Goal: Task Accomplishment & Management: Manage account settings

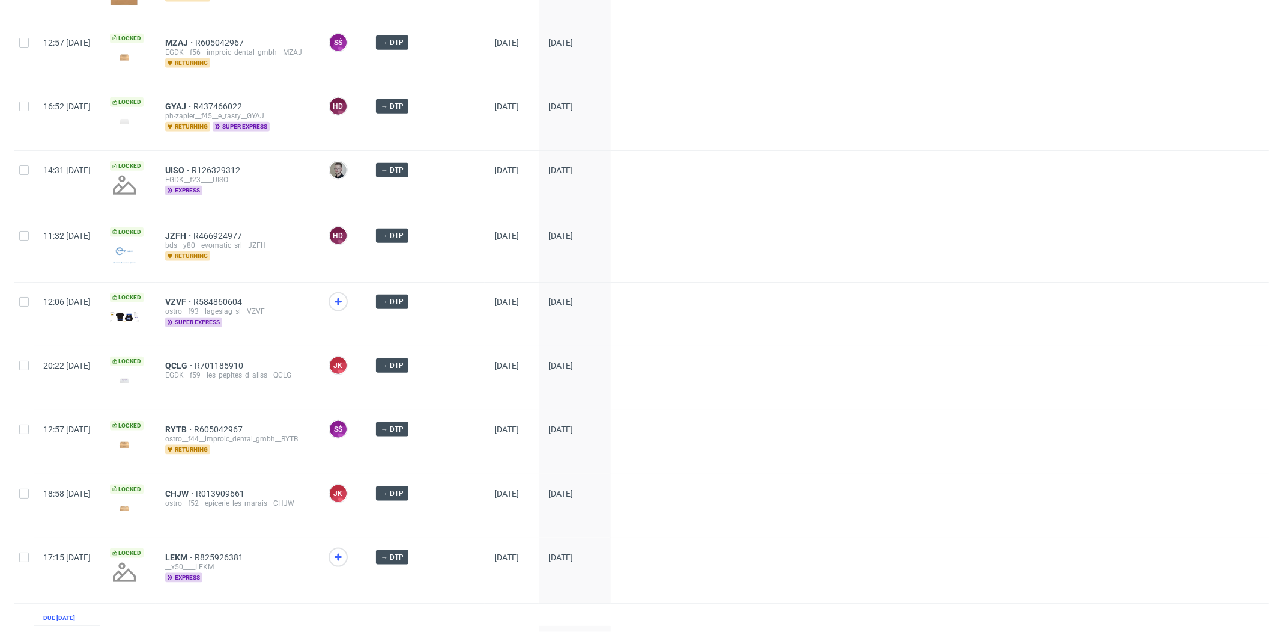
scroll to position [1644, 0]
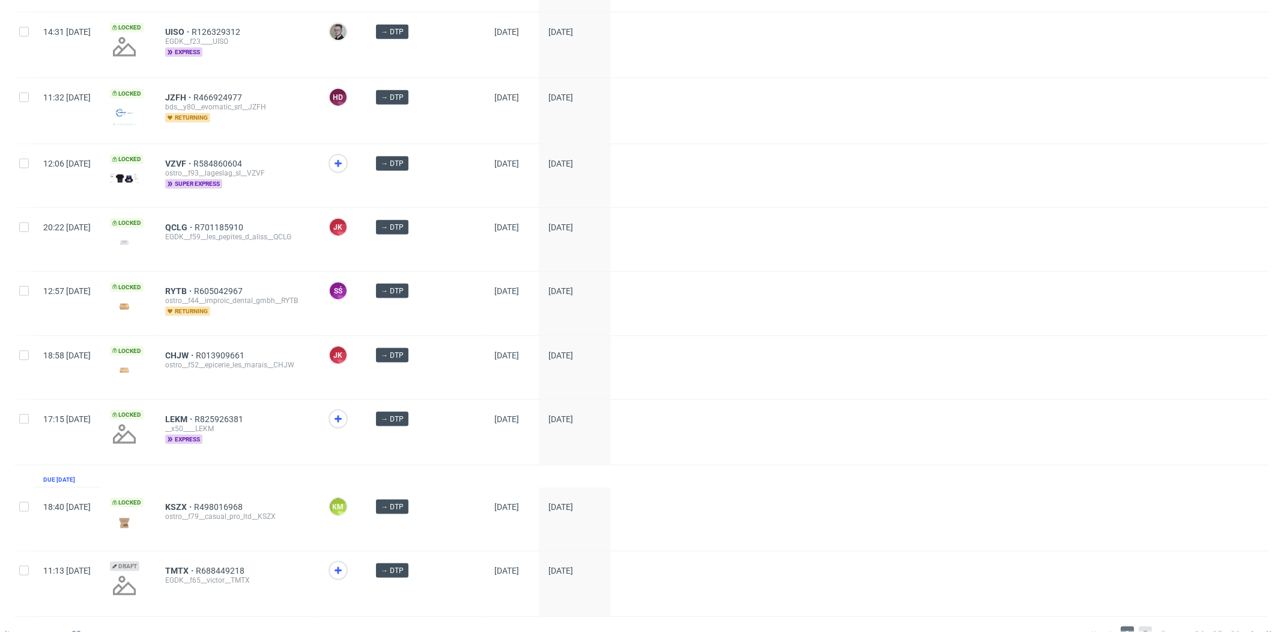
click at [1139, 626] on span "2" at bounding box center [1145, 633] width 13 height 14
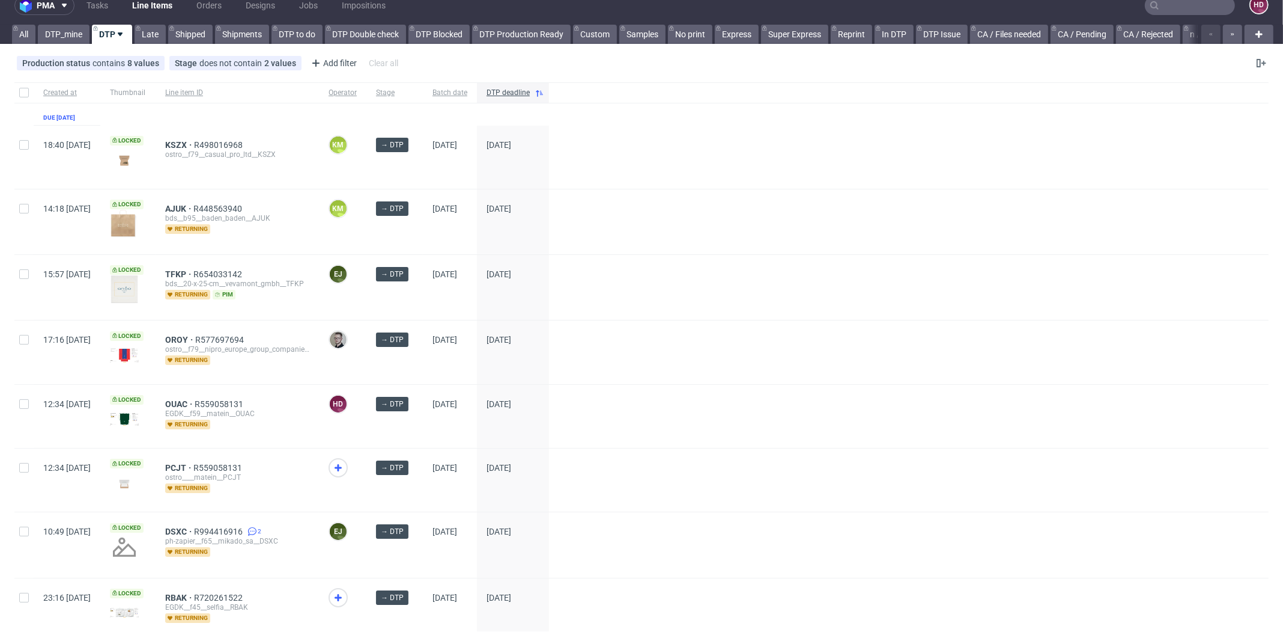
scroll to position [17, 0]
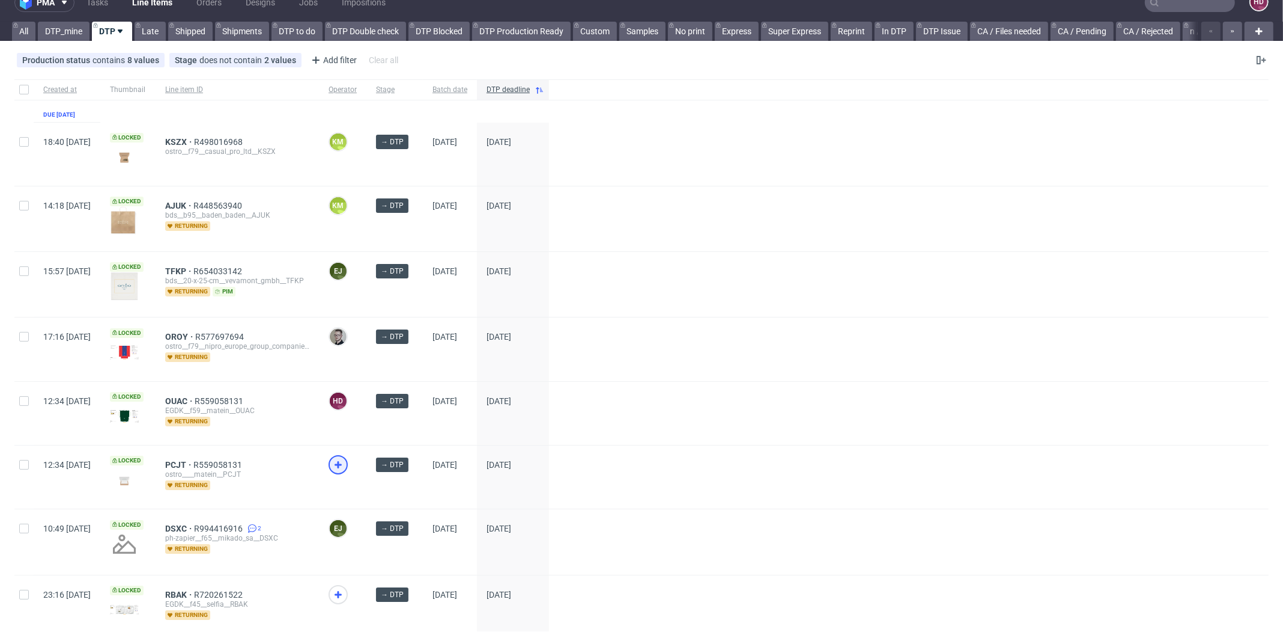
click at [346, 466] on icon at bounding box center [338, 464] width 14 height 14
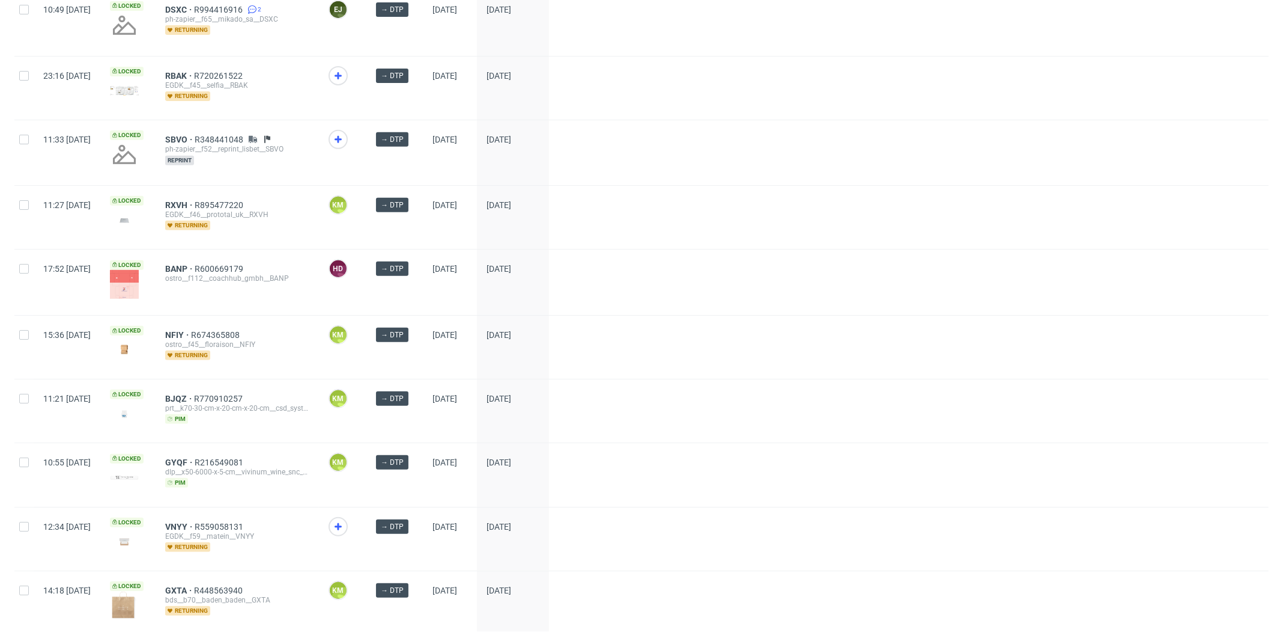
scroll to position [535, 0]
click at [346, 525] on icon at bounding box center [338, 526] width 14 height 14
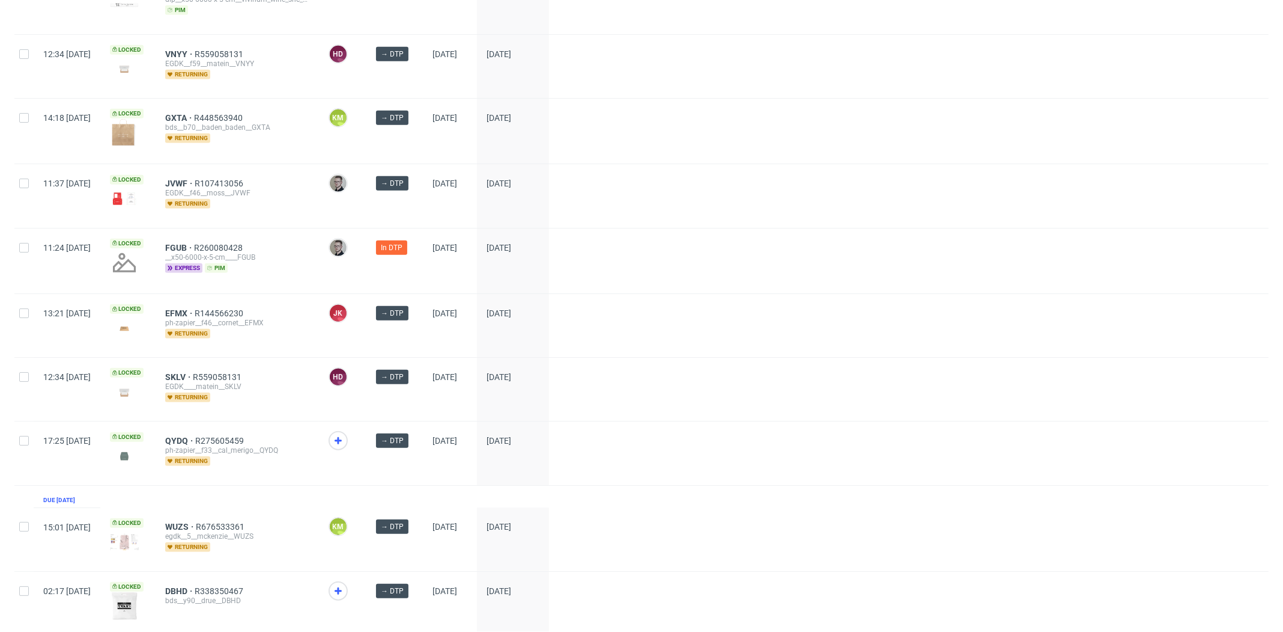
scroll to position [1313, 0]
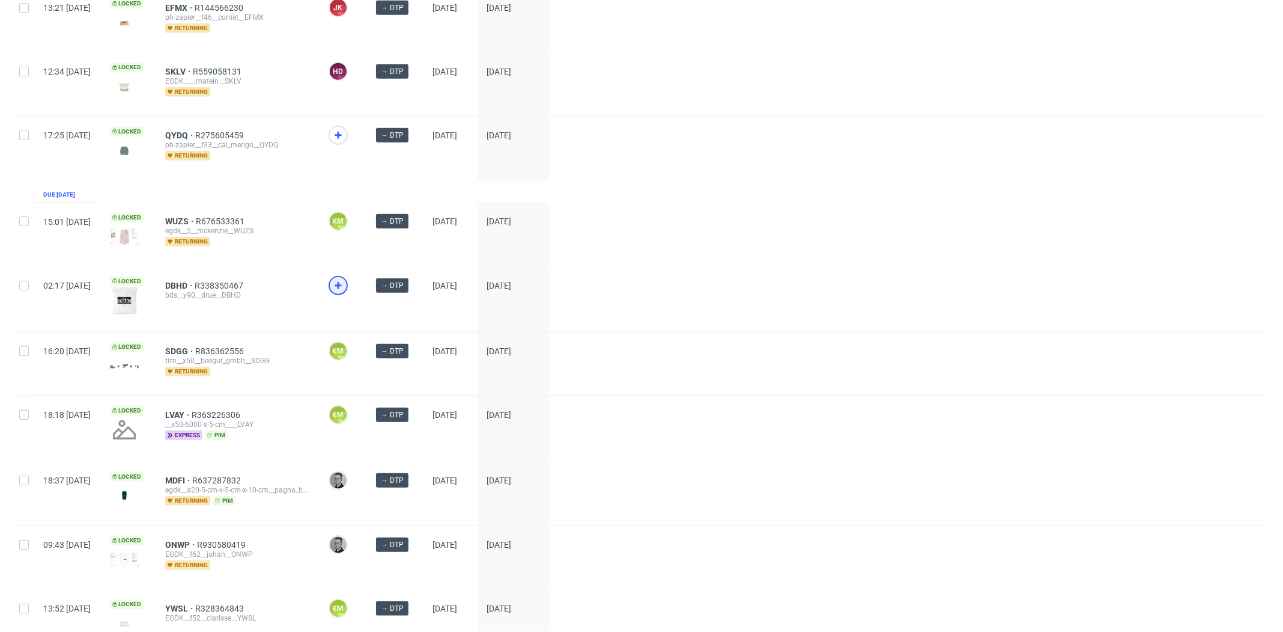
click at [346, 278] on icon at bounding box center [338, 285] width 14 height 14
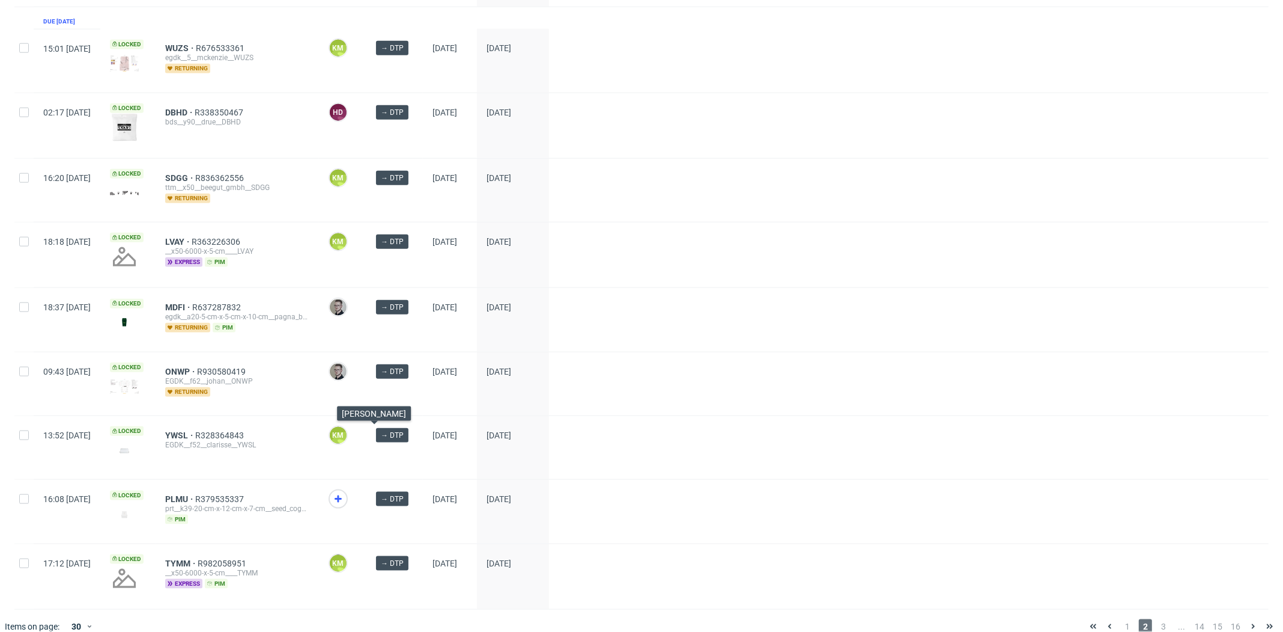
scroll to position [1485, 0]
click at [1157, 620] on span "3" at bounding box center [1163, 627] width 13 height 14
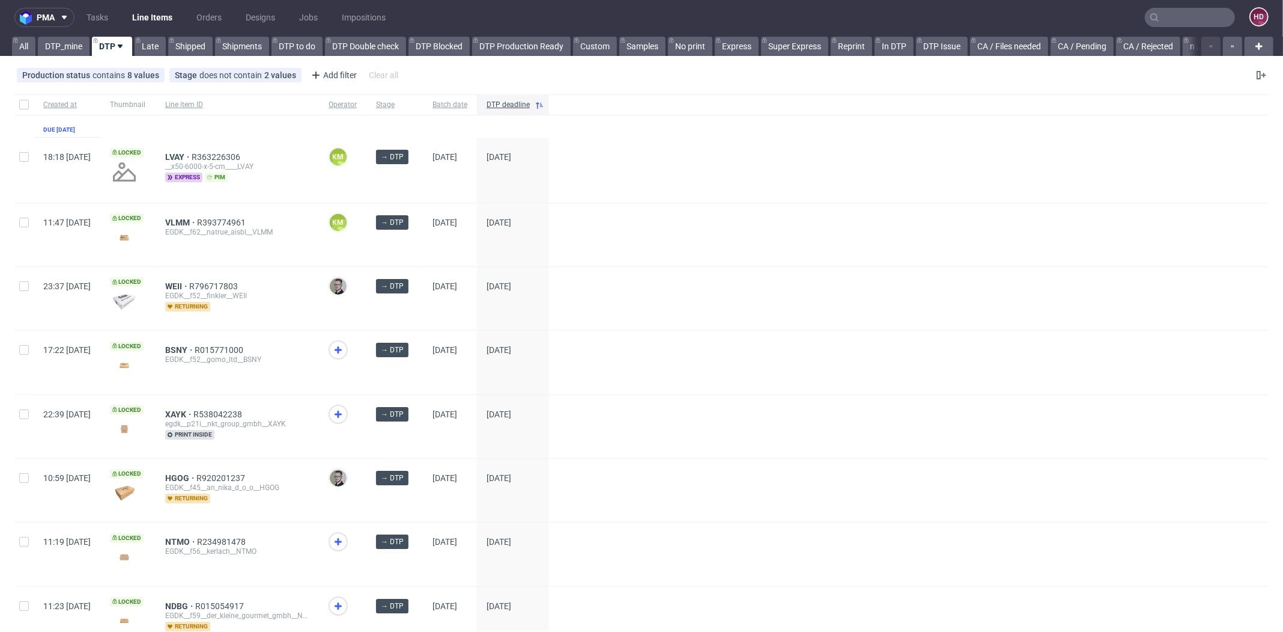
scroll to position [3, 0]
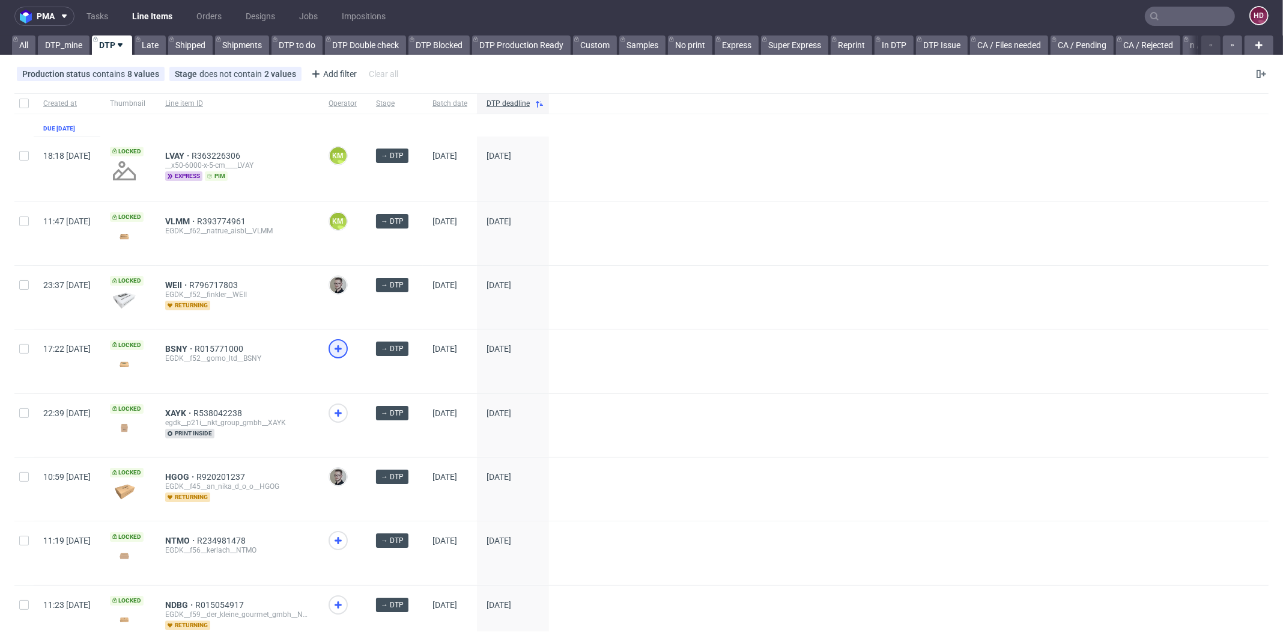
click at [365, 346] on div at bounding box center [342, 360] width 47 height 63
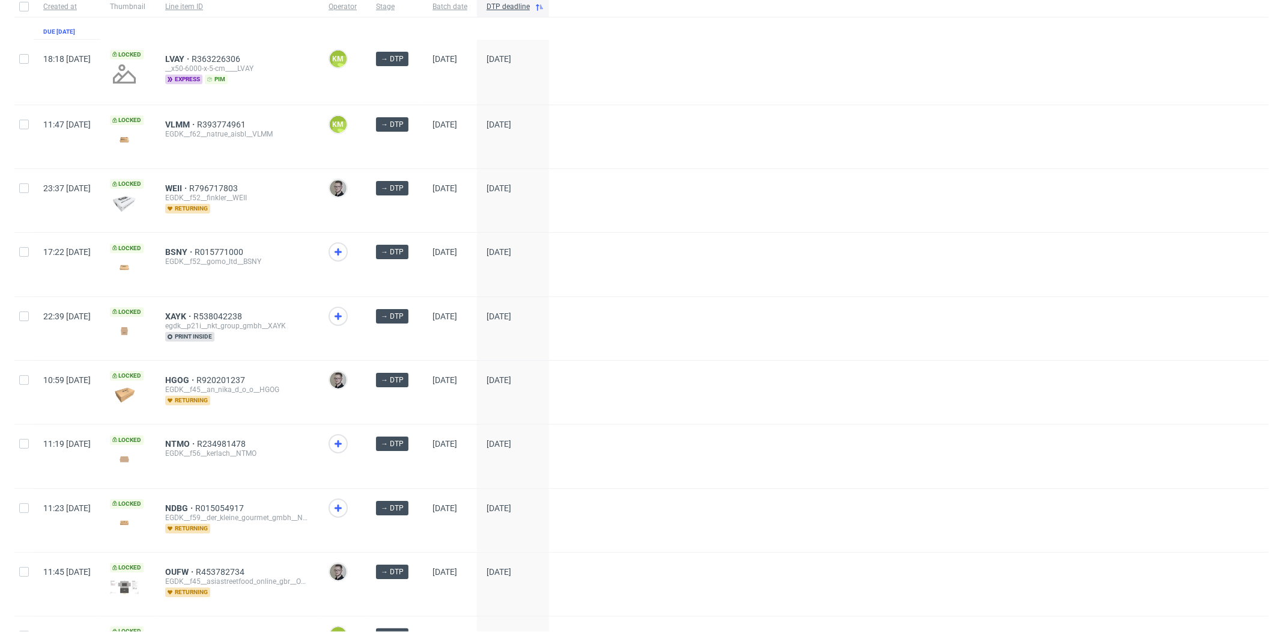
scroll to position [99, 0]
click at [346, 507] on icon at bounding box center [338, 508] width 14 height 14
click at [346, 437] on icon at bounding box center [338, 444] width 14 height 14
click at [346, 255] on icon at bounding box center [338, 252] width 14 height 14
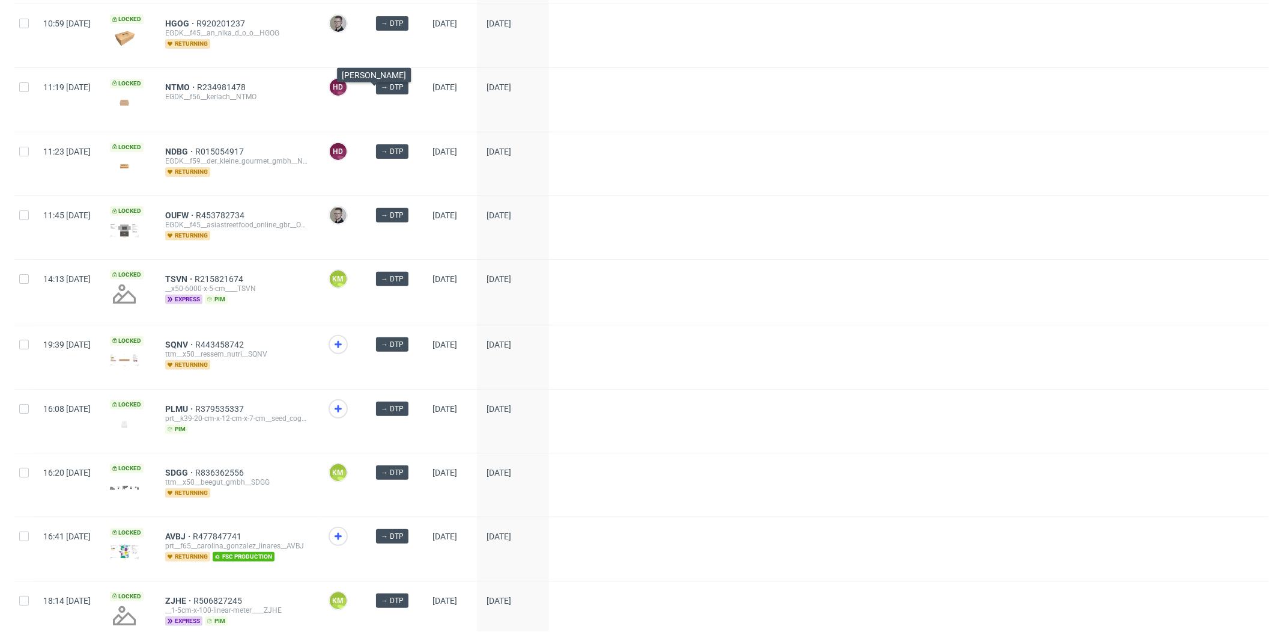
scroll to position [588, 0]
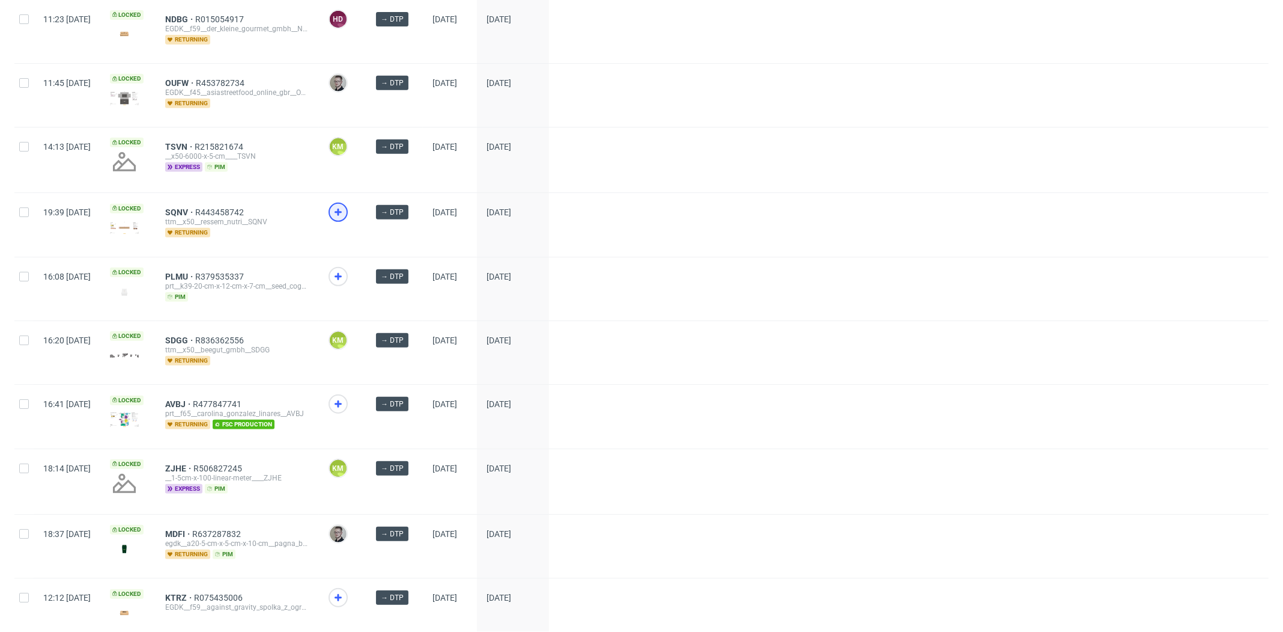
click at [348, 215] on div at bounding box center [338, 211] width 19 height 19
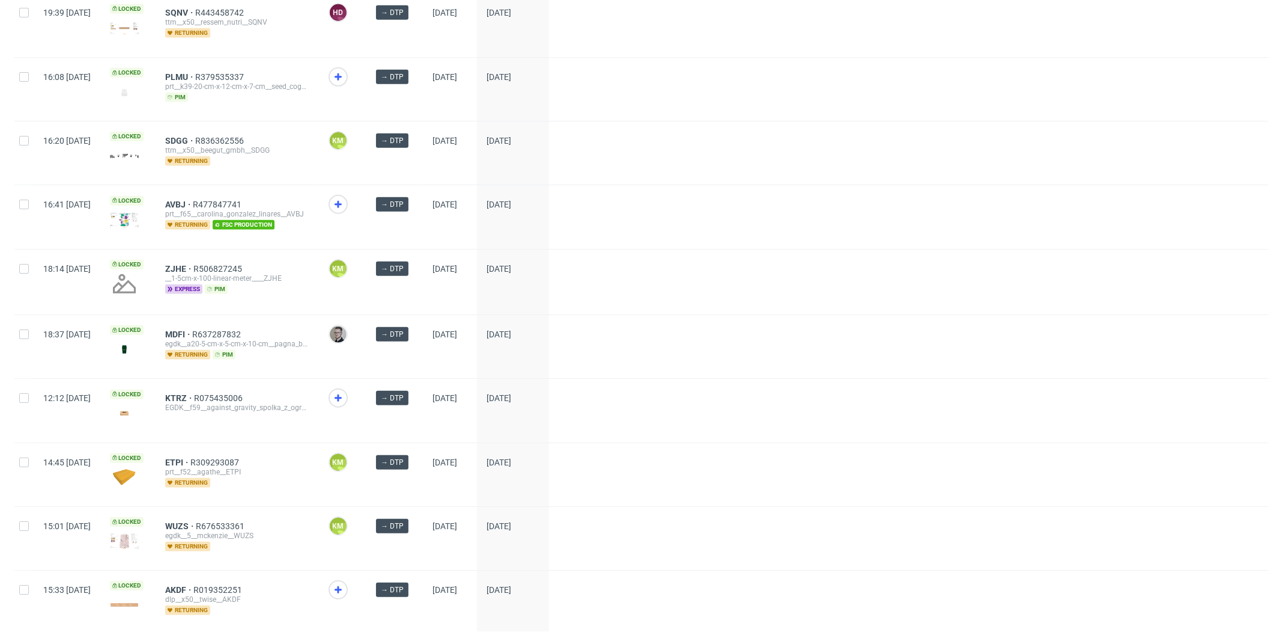
scroll to position [852, 0]
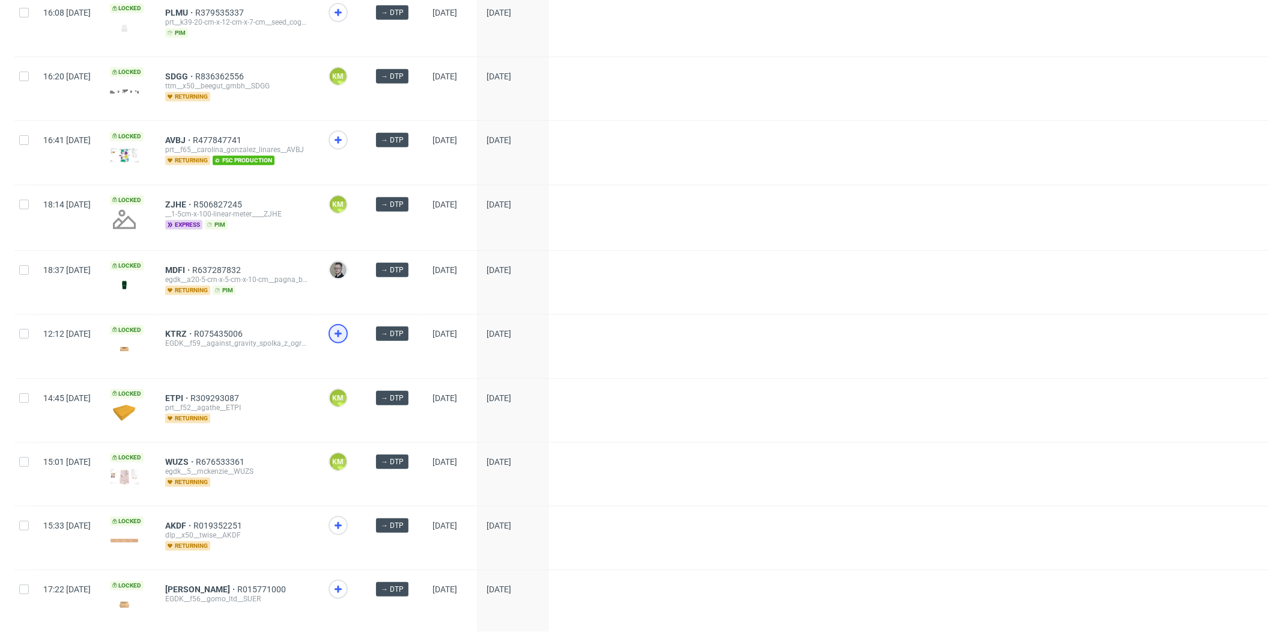
click at [346, 326] on icon at bounding box center [338, 333] width 14 height 14
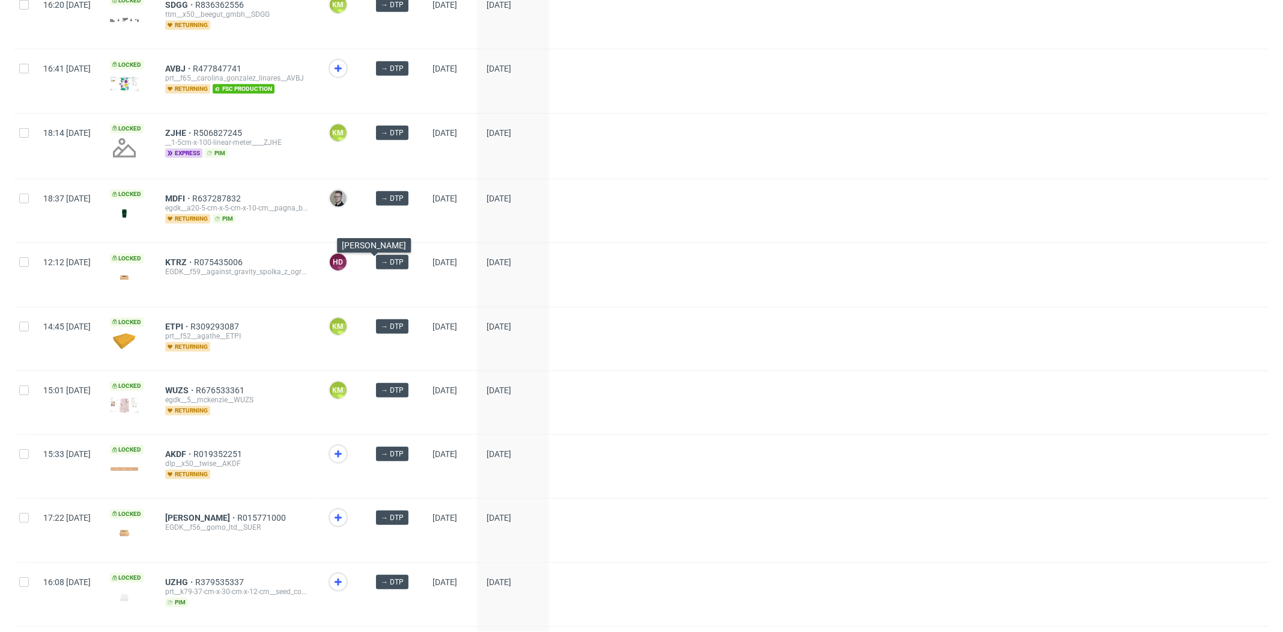
scroll to position [1083, 0]
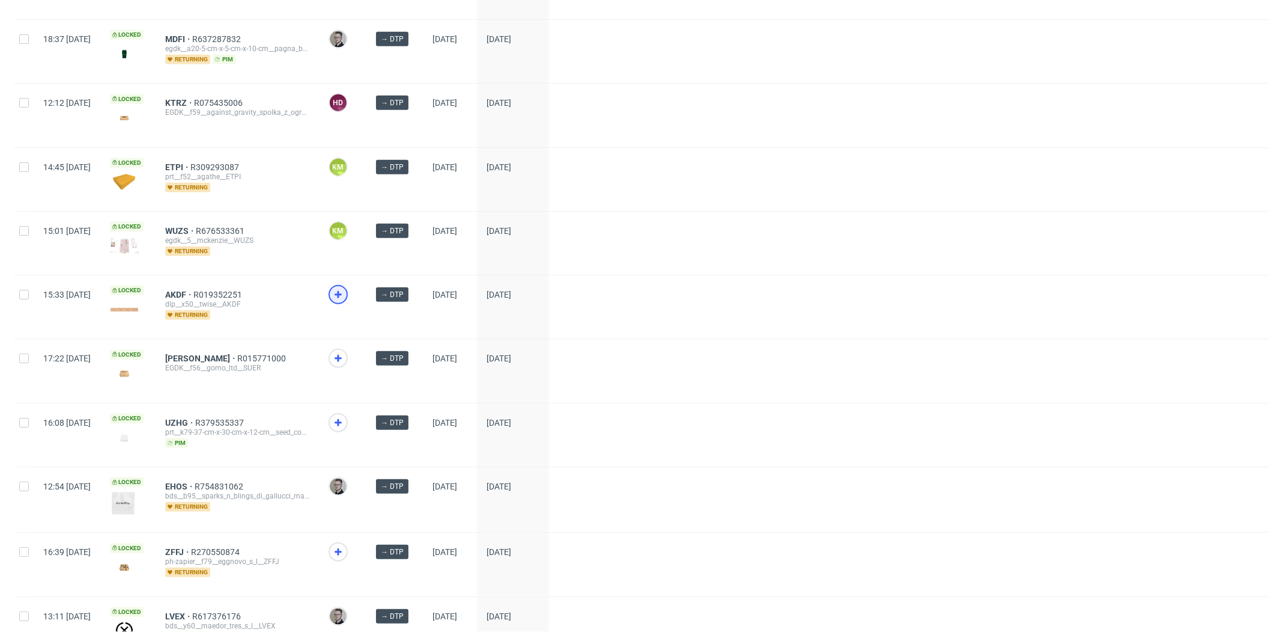
click at [346, 287] on icon at bounding box center [338, 294] width 14 height 14
click at [346, 352] on icon at bounding box center [338, 358] width 14 height 14
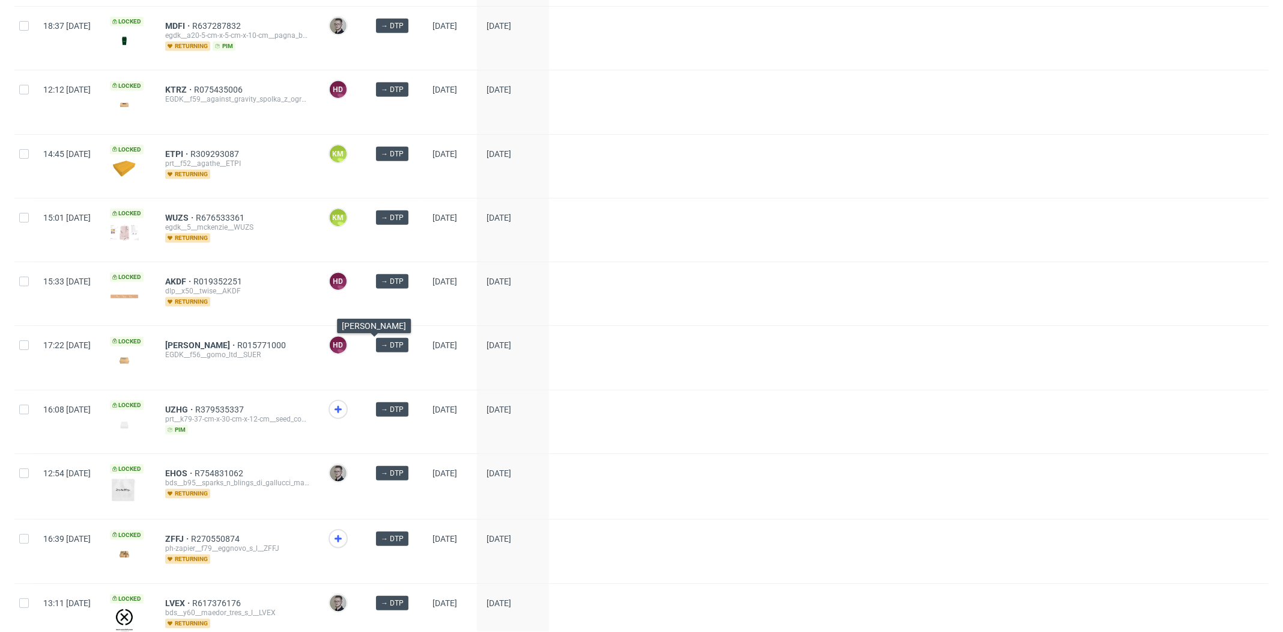
scroll to position [1152, 0]
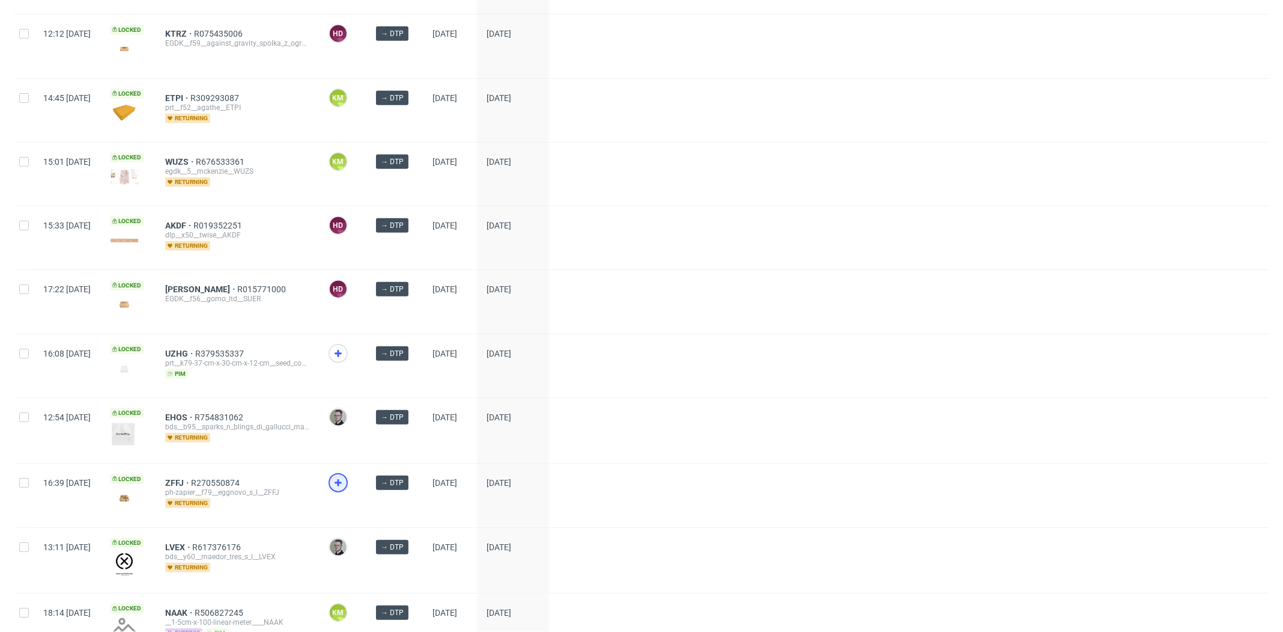
click at [346, 475] on icon at bounding box center [338, 482] width 14 height 14
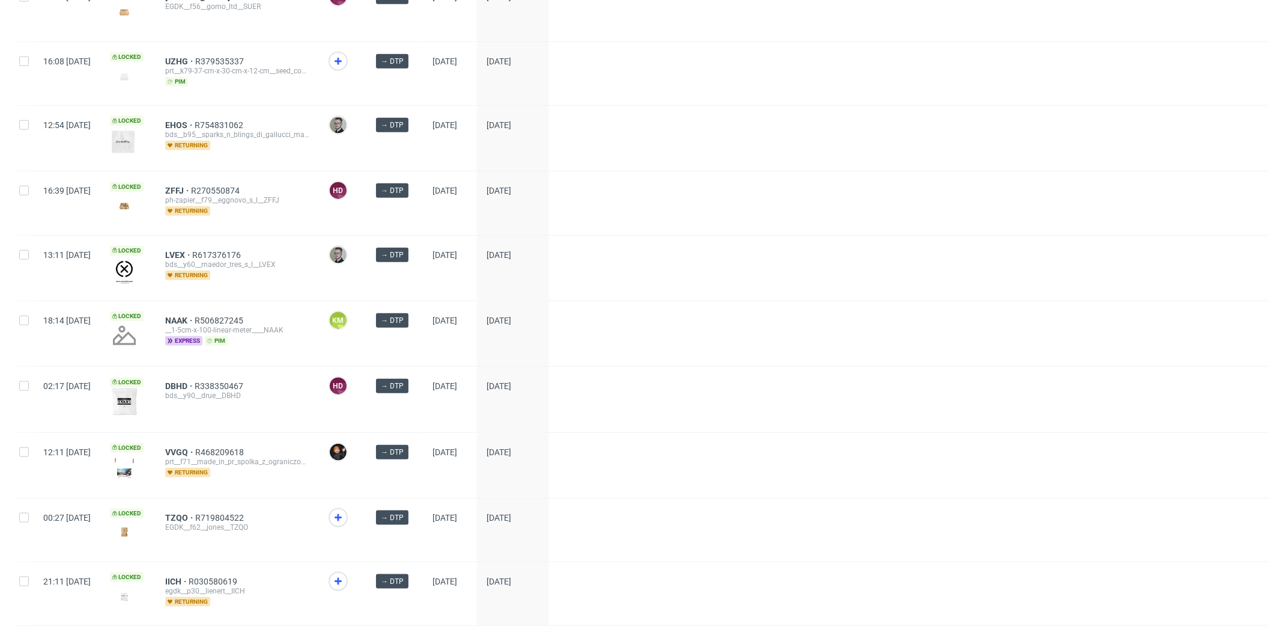
scroll to position [1463, 0]
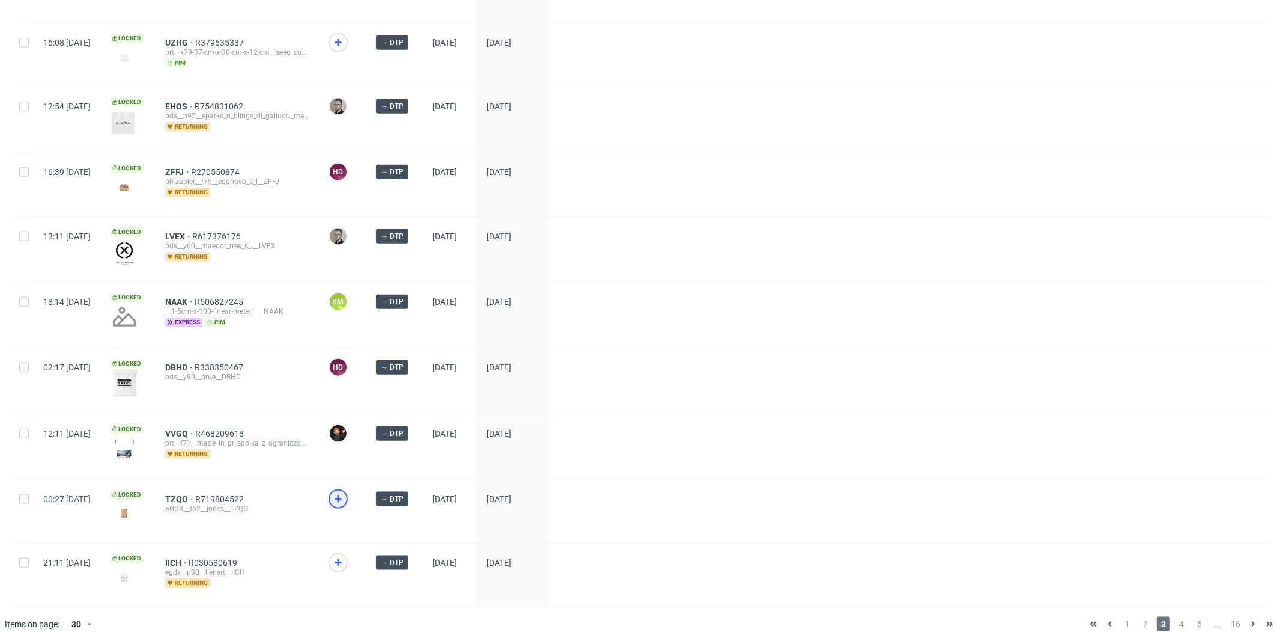
click at [346, 492] on icon at bounding box center [338, 499] width 14 height 14
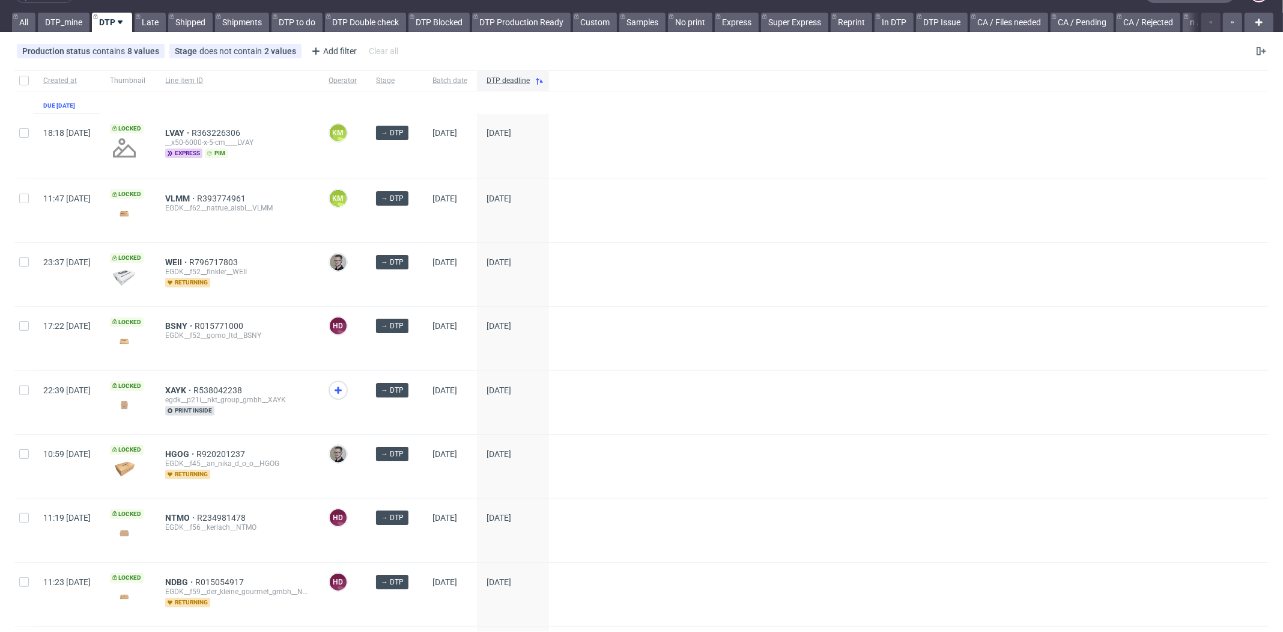
scroll to position [0, 0]
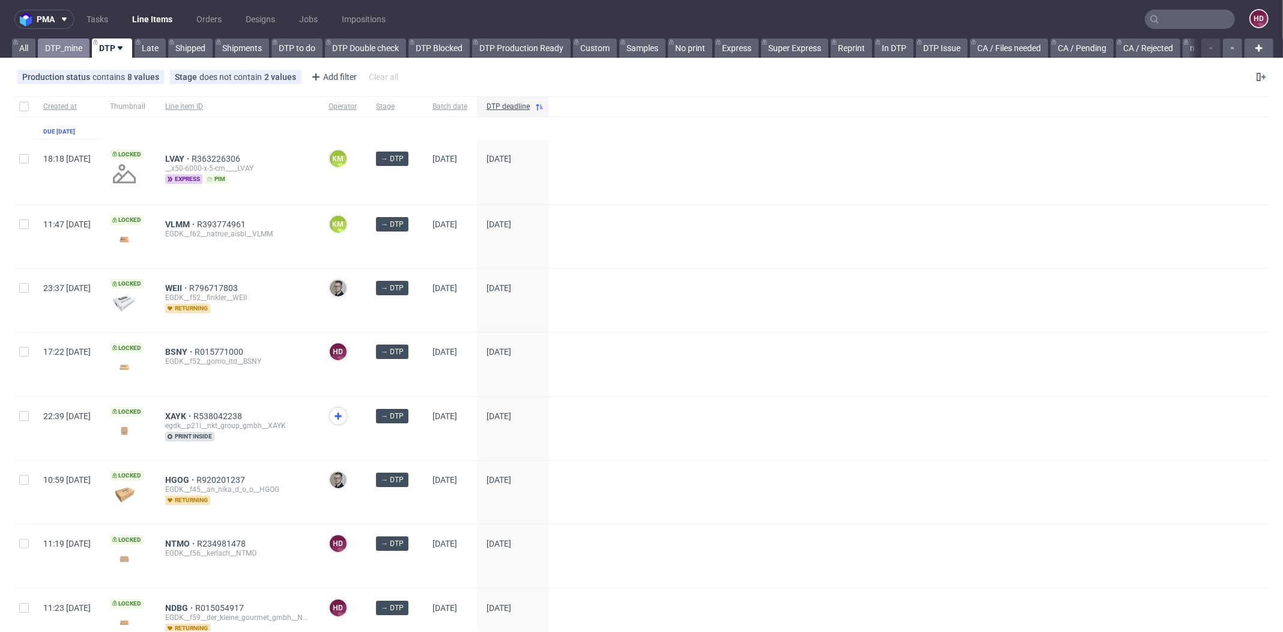
click at [78, 44] on link "DTP_mine" at bounding box center [64, 47] width 52 height 19
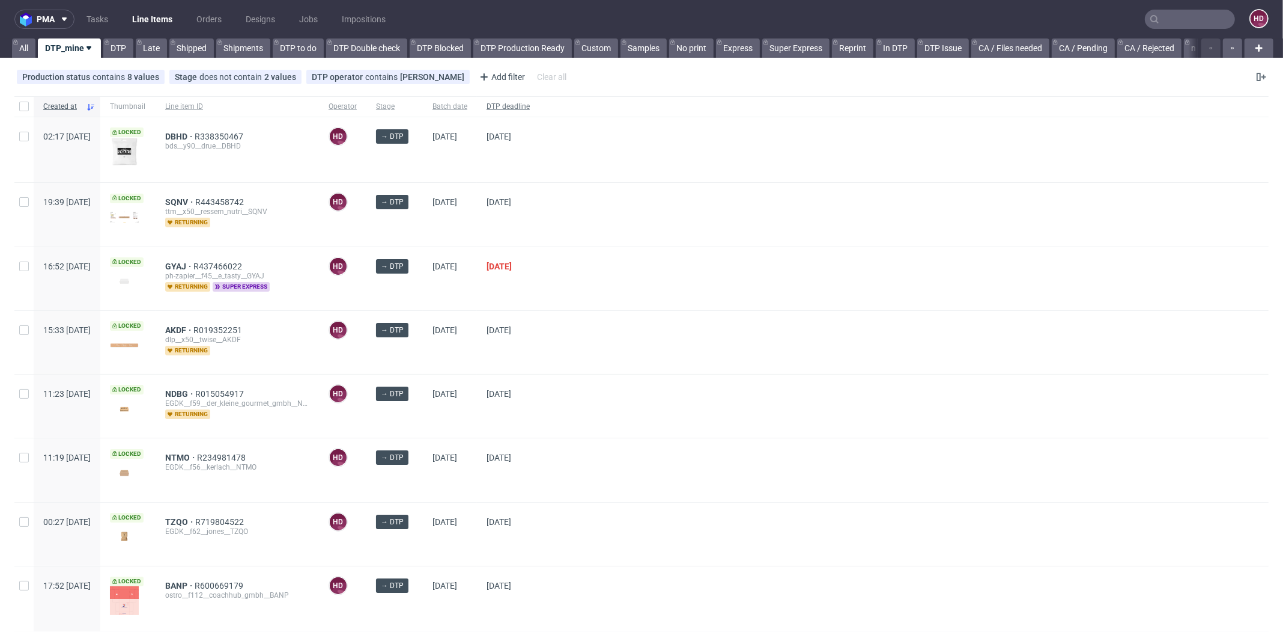
click at [527, 108] on div "DTP deadline" at bounding box center [508, 106] width 62 height 20
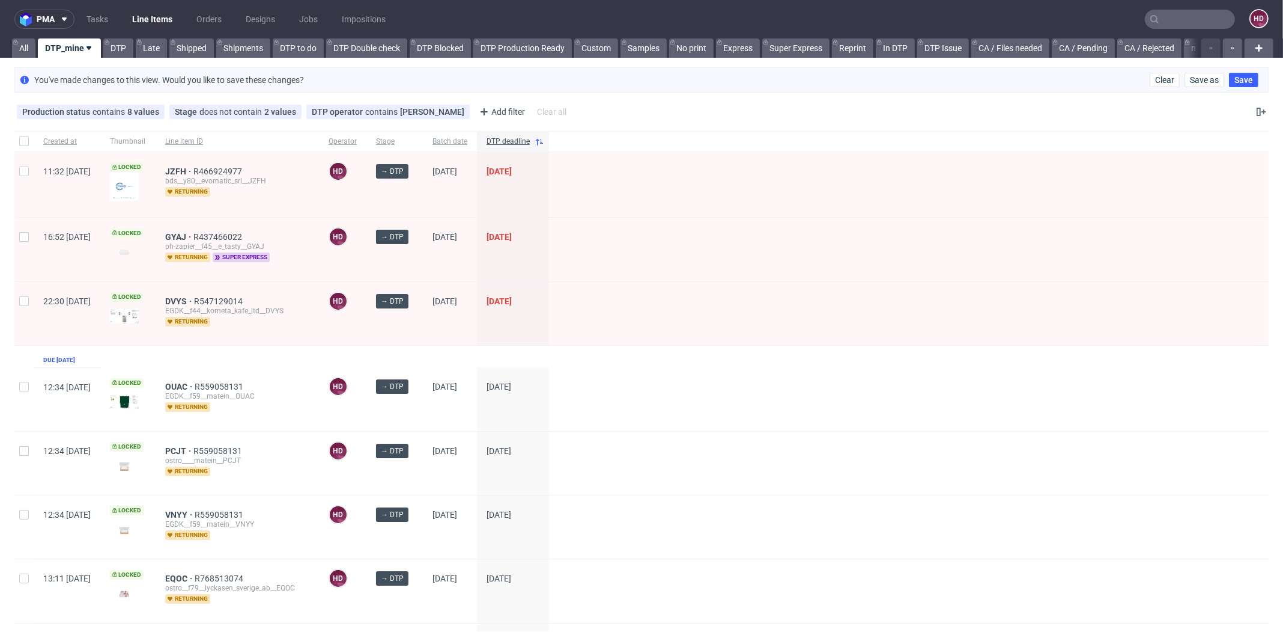
scroll to position [3, 0]
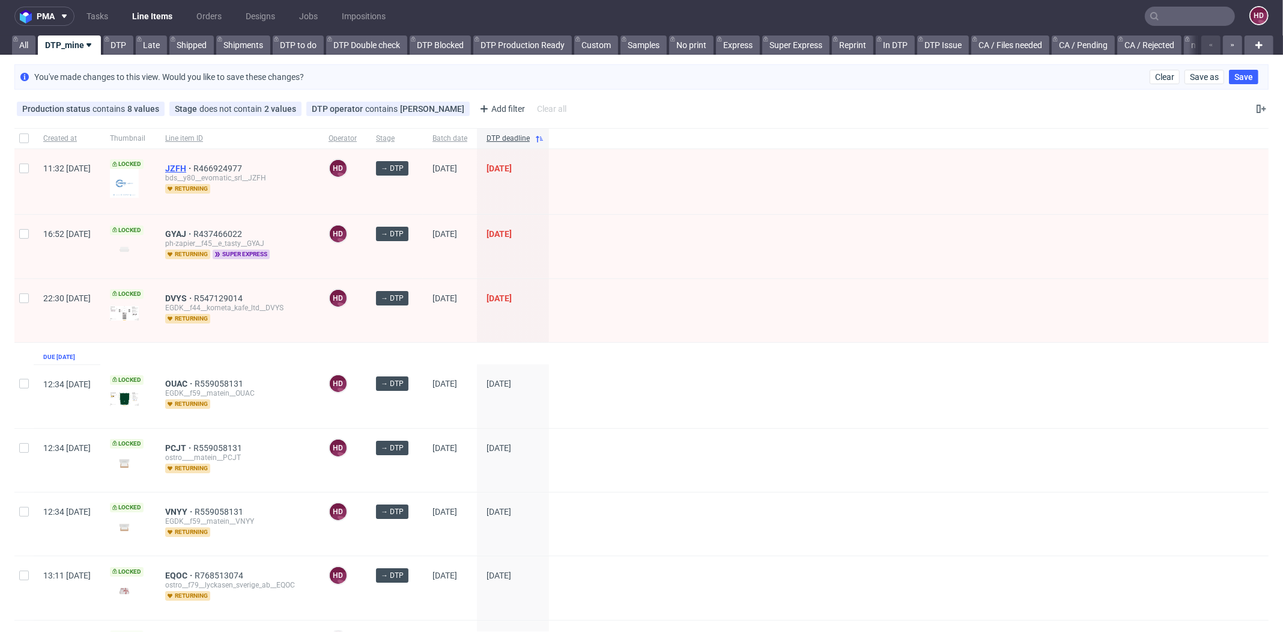
click at [193, 169] on span "JZFH" at bounding box center [179, 168] width 28 height 10
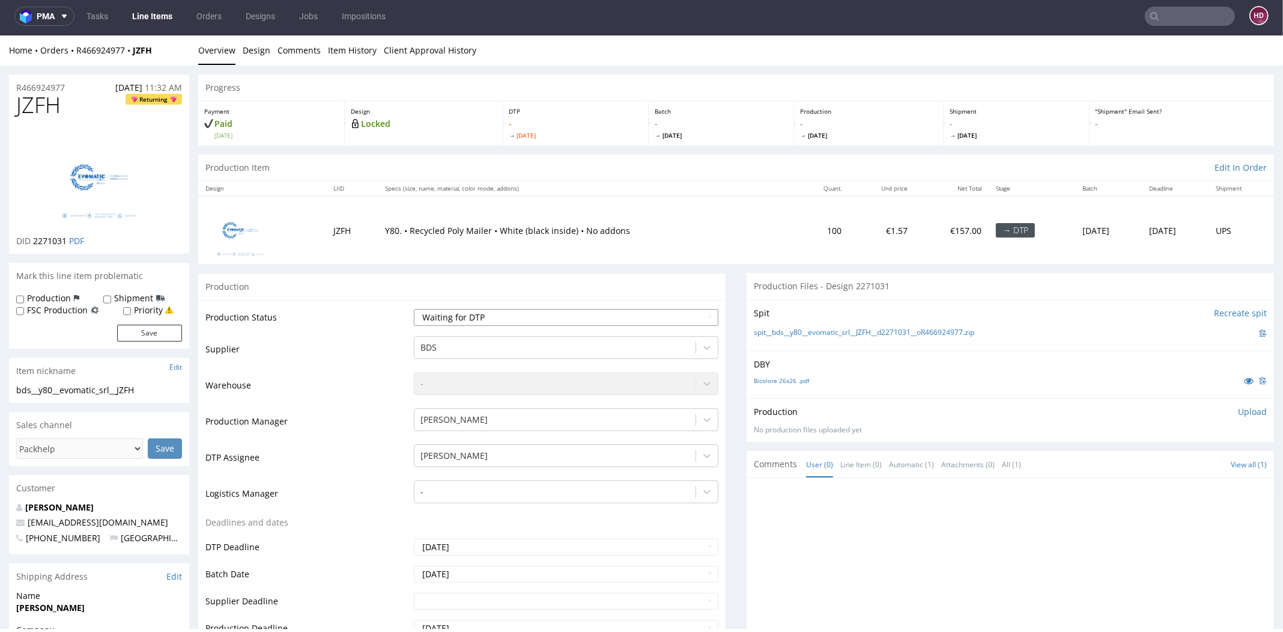
click at [538, 315] on select "Waiting for Artwork Waiting for Diecut Waiting for Mockup Waiting for DTP Waiti…" at bounding box center [566, 317] width 305 height 17
select select "dtp_in_process"
click at [414, 309] on select "Waiting for Artwork Waiting for Diecut Waiting for Mockup Waiting for DTP Waiti…" at bounding box center [566, 317] width 305 height 17
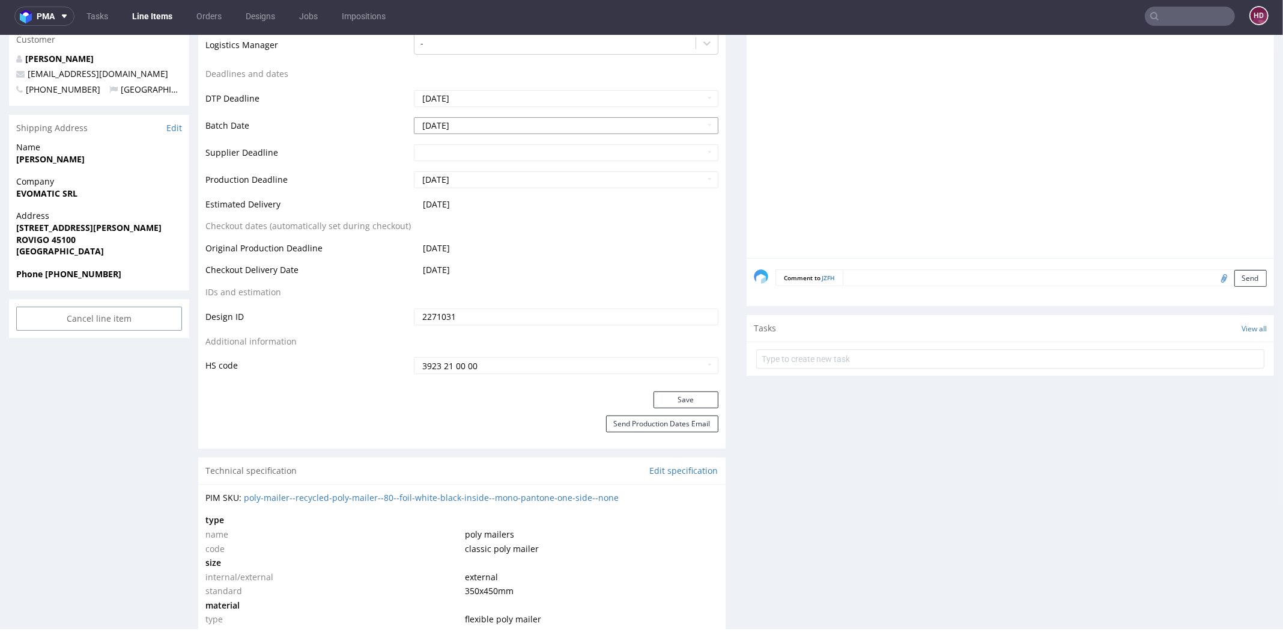
scroll to position [448, 0]
click at [667, 395] on button "Save" at bounding box center [686, 400] width 65 height 17
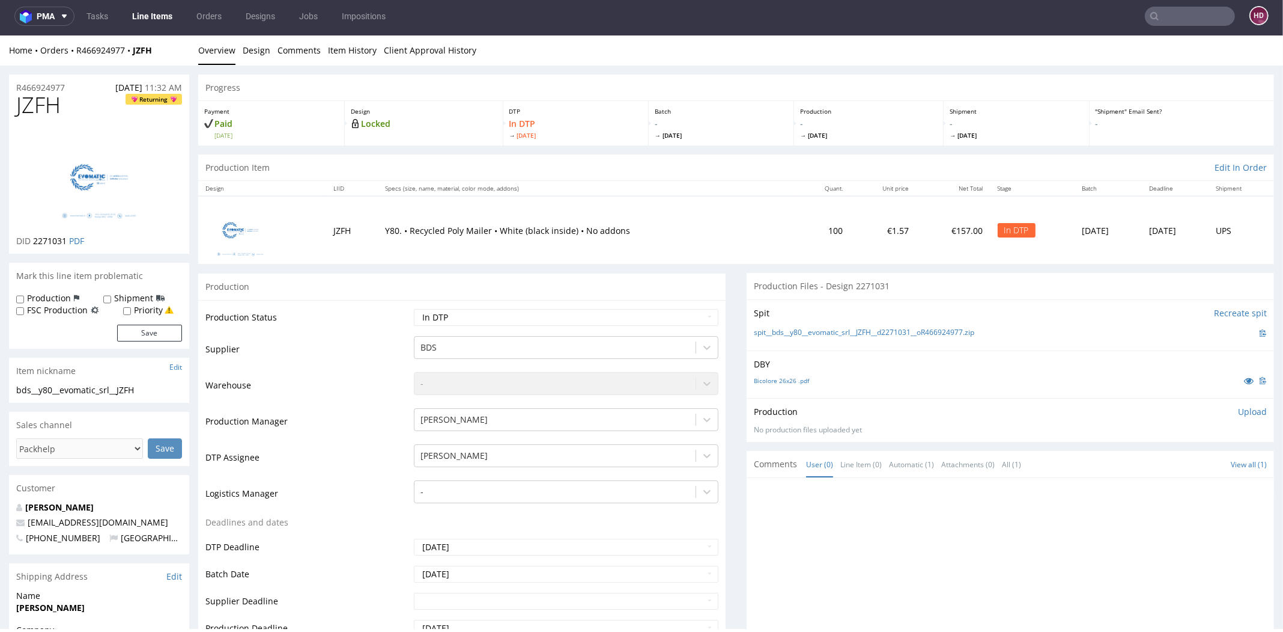
scroll to position [0, 0]
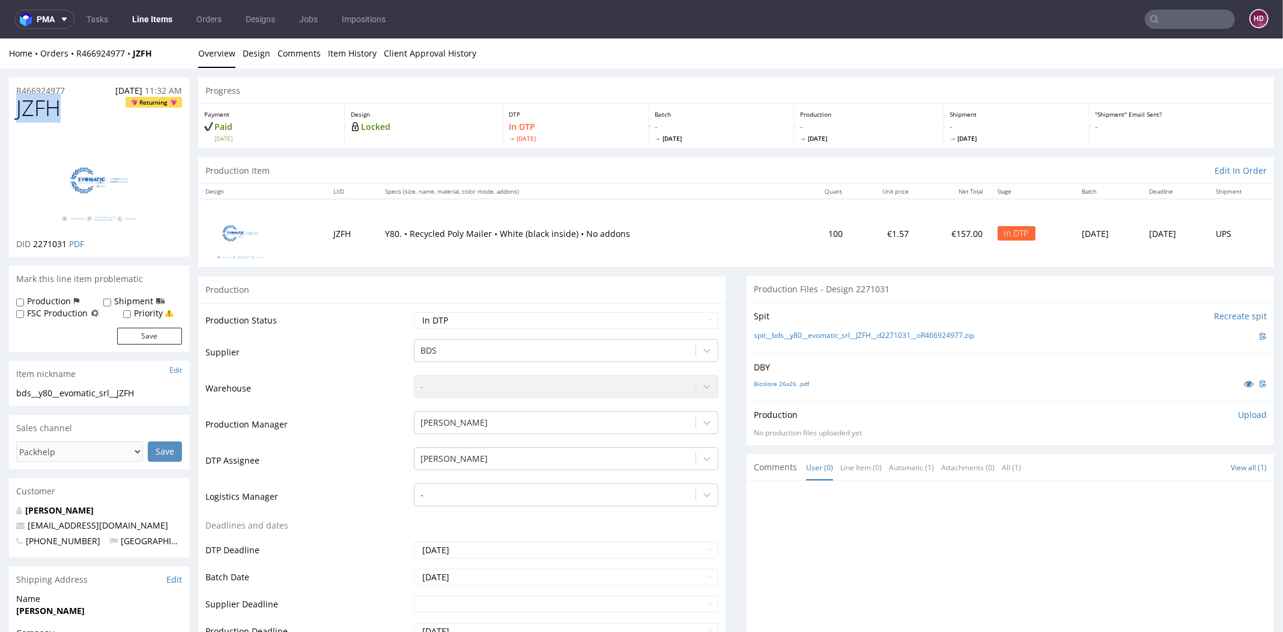
drag, startPoint x: 62, startPoint y: 116, endPoint x: 13, endPoint y: 114, distance: 49.3
click at [13, 114] on div "JZFH Returning DID 2271031 PDF" at bounding box center [99, 176] width 180 height 160
copy span "JZFH"
drag, startPoint x: 65, startPoint y: 244, endPoint x: 32, endPoint y: 242, distance: 33.1
click at [32, 242] on p "DID 2271031 PDF" at bounding box center [50, 244] width 68 height 12
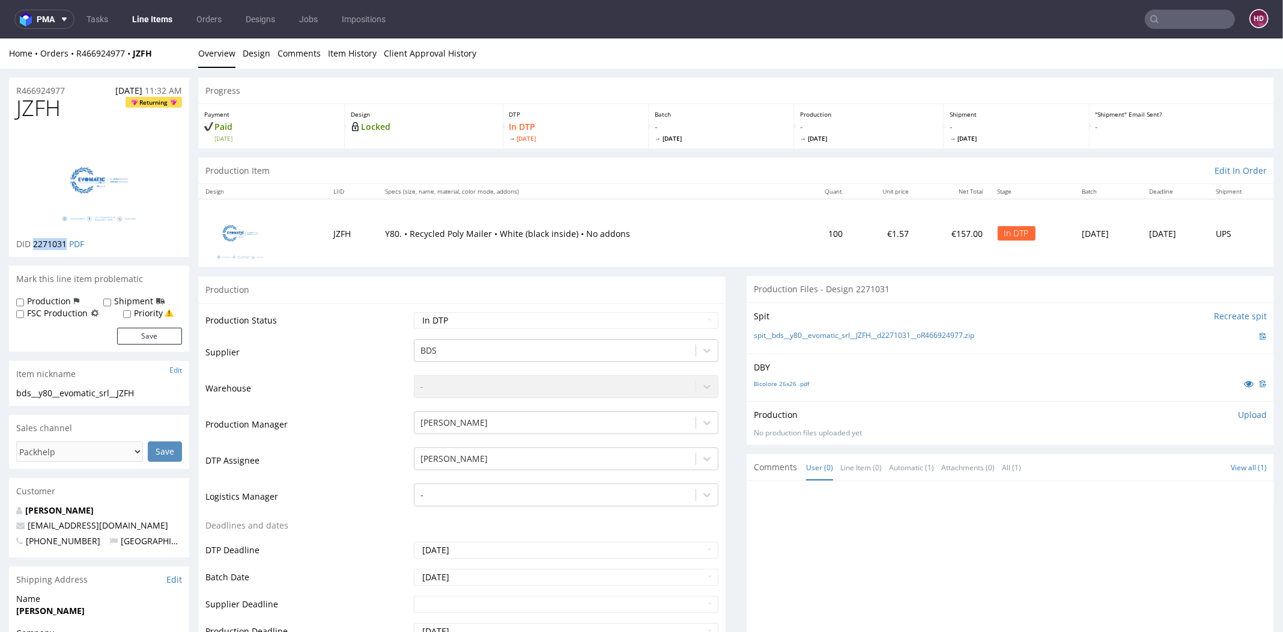
copy span "2271031"
